Goal: Communication & Community: Ask a question

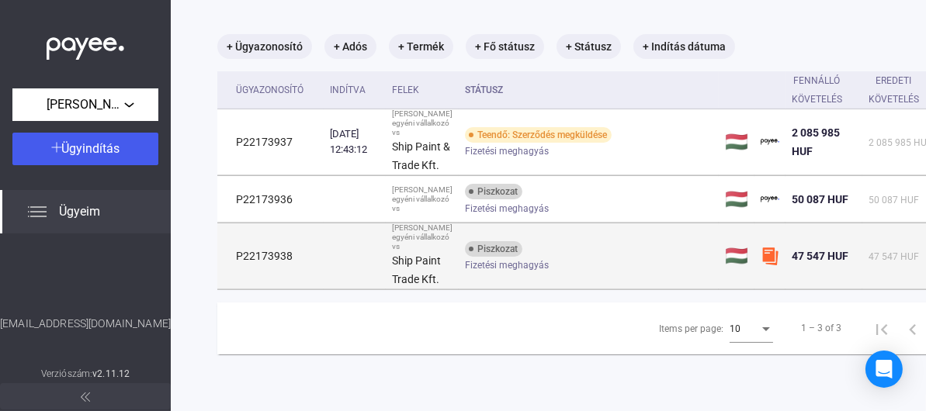
scroll to position [186, 0]
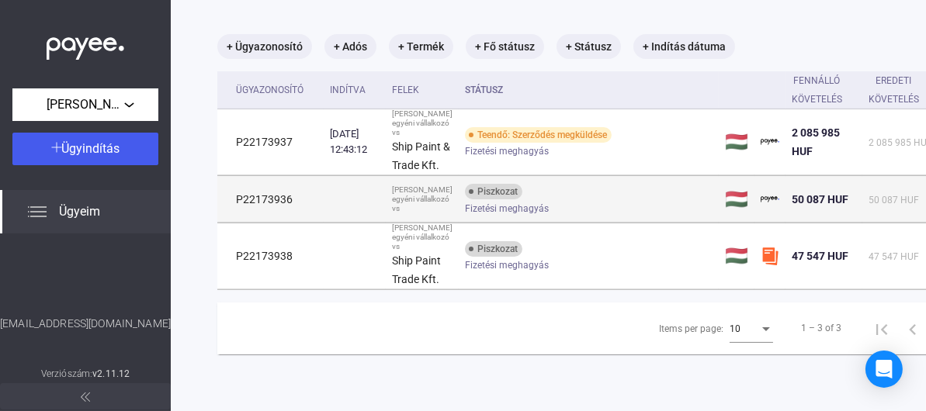
click at [518, 199] on span "Fizetési meghagyás" at bounding box center [507, 208] width 84 height 19
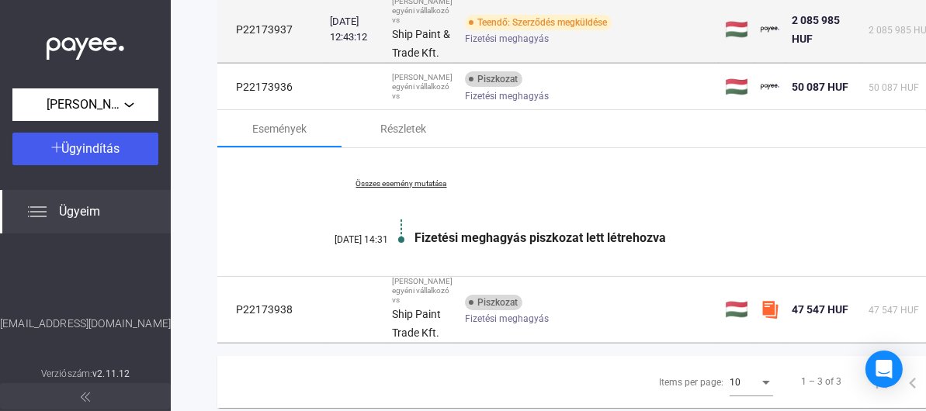
click at [482, 48] on span "Fizetési meghagyás" at bounding box center [507, 38] width 84 height 19
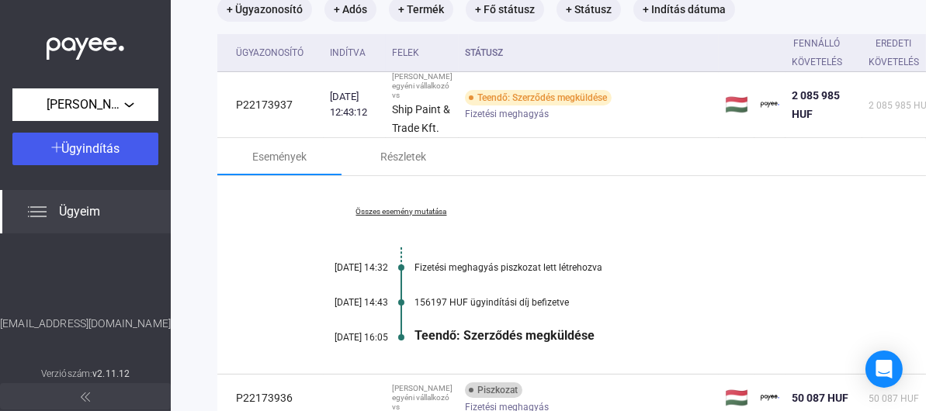
scroll to position [109, 0]
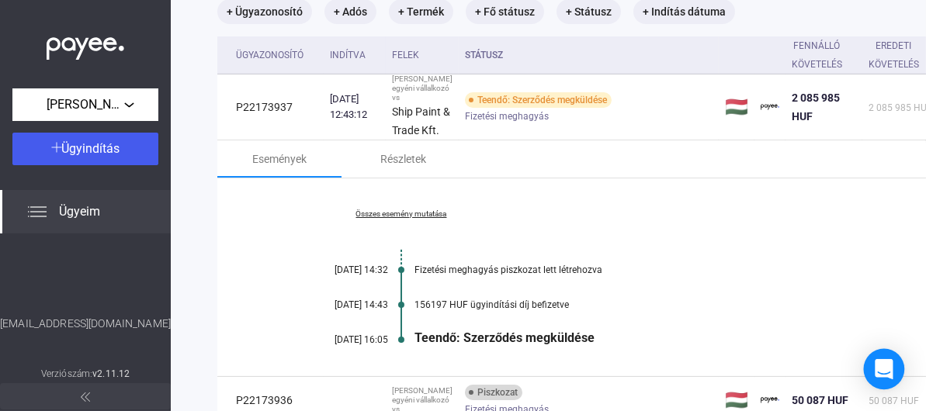
click at [878, 365] on icon "Open Intercom Messenger" at bounding box center [884, 369] width 18 height 20
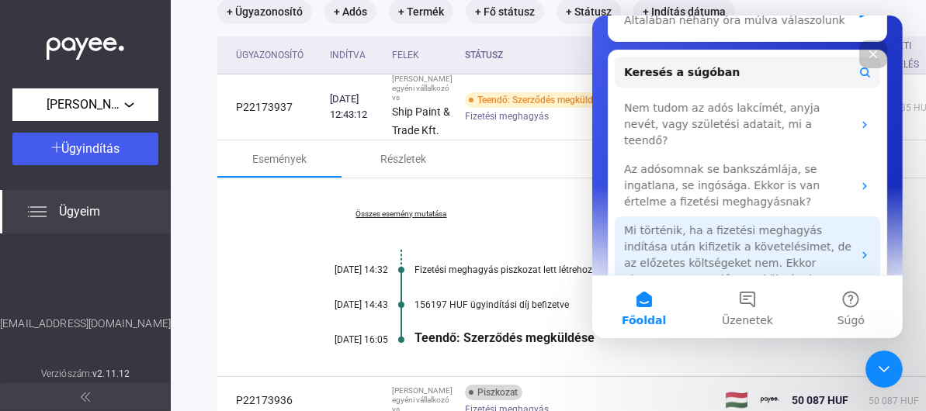
scroll to position [348, 0]
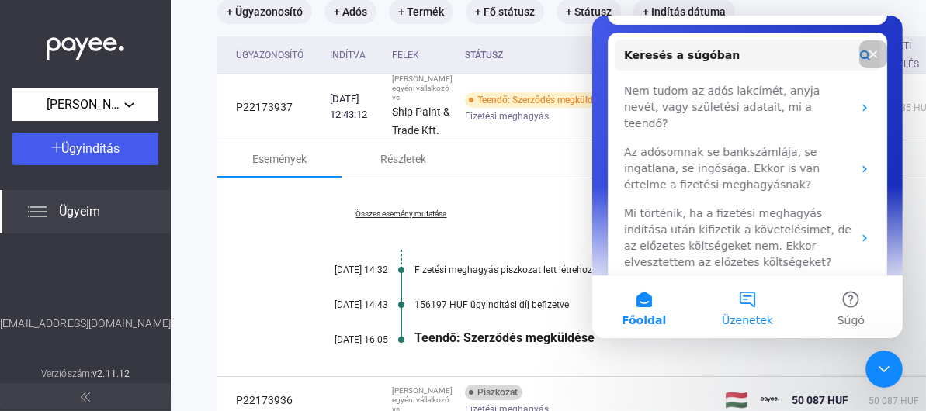
click at [750, 296] on button "Üzenetek" at bounding box center [745, 307] width 103 height 62
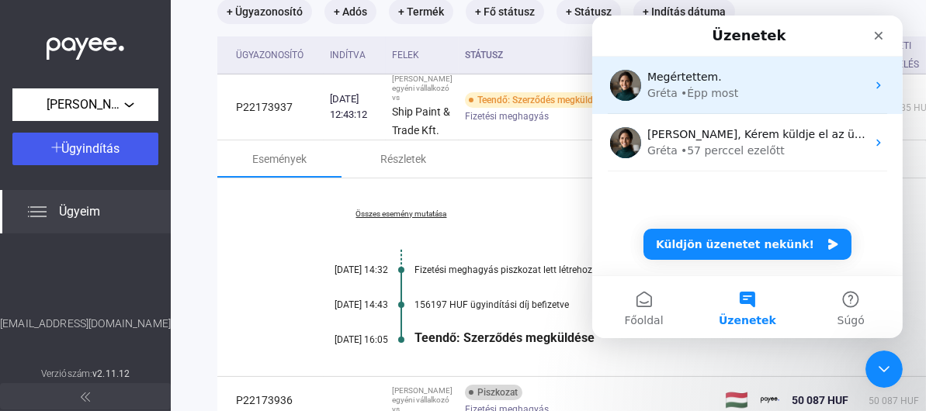
click at [684, 85] on div "• Épp most" at bounding box center [708, 93] width 57 height 16
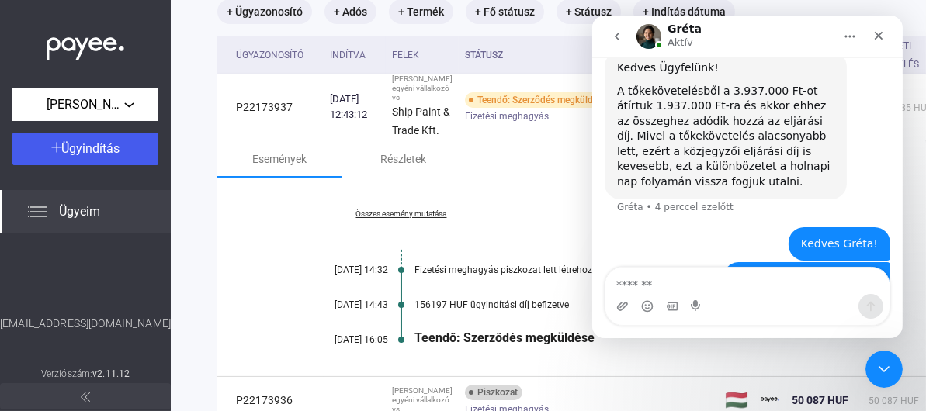
scroll to position [601, 0]
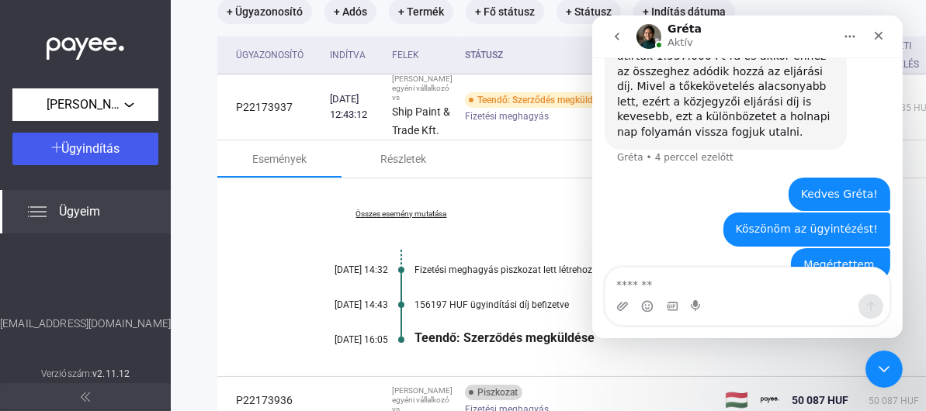
click at [735, 284] on textarea "Üzenet…" at bounding box center [746, 281] width 284 height 26
type textarea "**********"
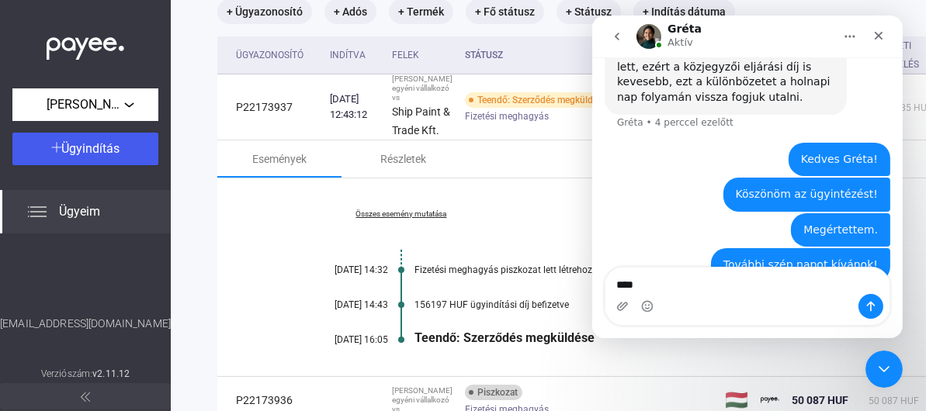
type textarea "****"
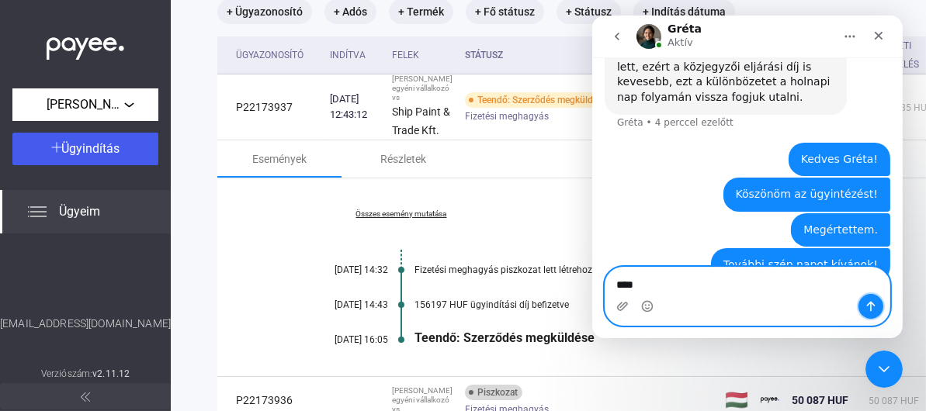
click at [866, 302] on icon "Üzenet küldése…" at bounding box center [870, 306] width 12 height 12
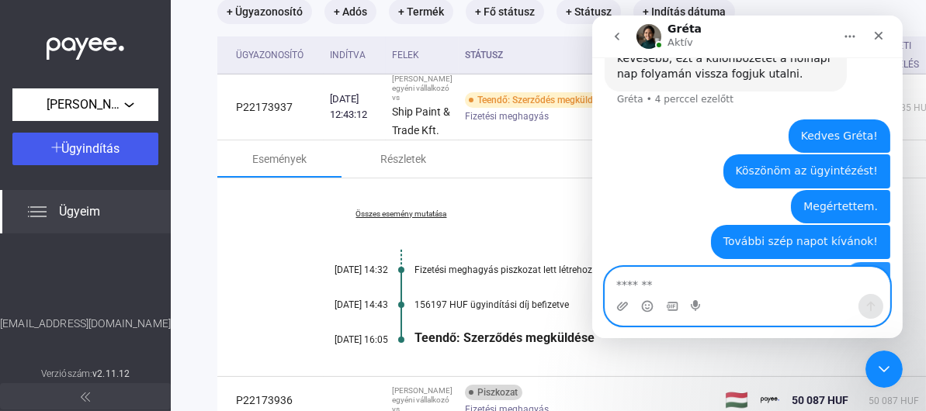
scroll to position [672, 0]
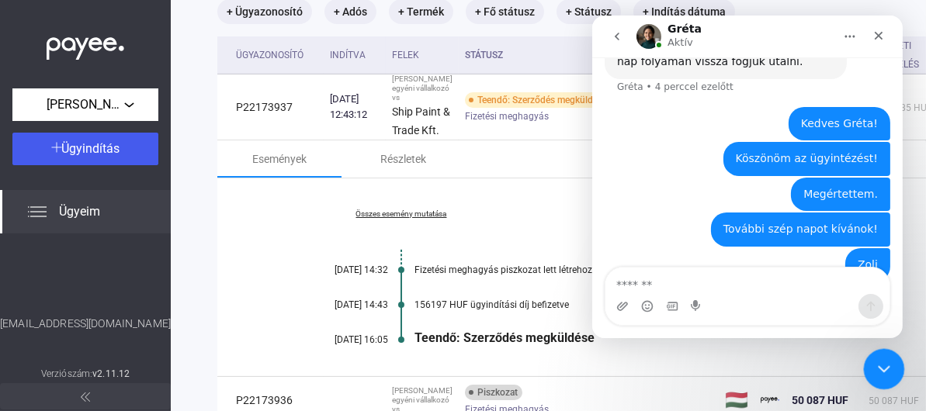
click at [881, 363] on icon "Intercom üzenőfelület bezárása" at bounding box center [881, 367] width 19 height 19
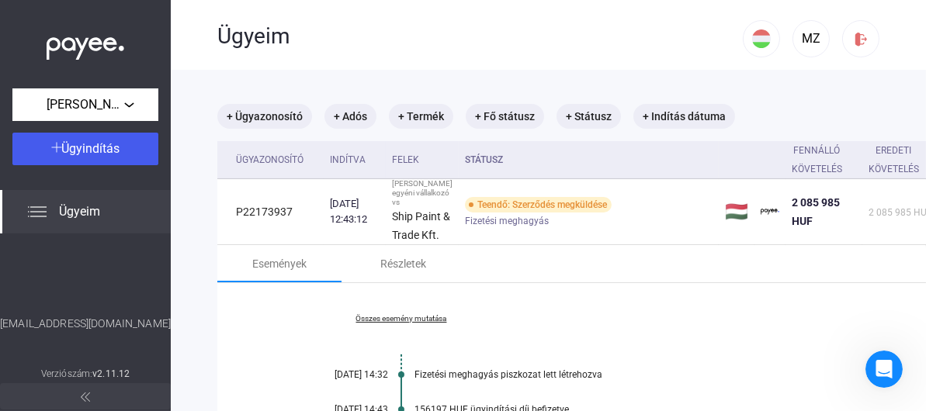
scroll to position [0, 0]
